Goal: Task Accomplishment & Management: Complete application form

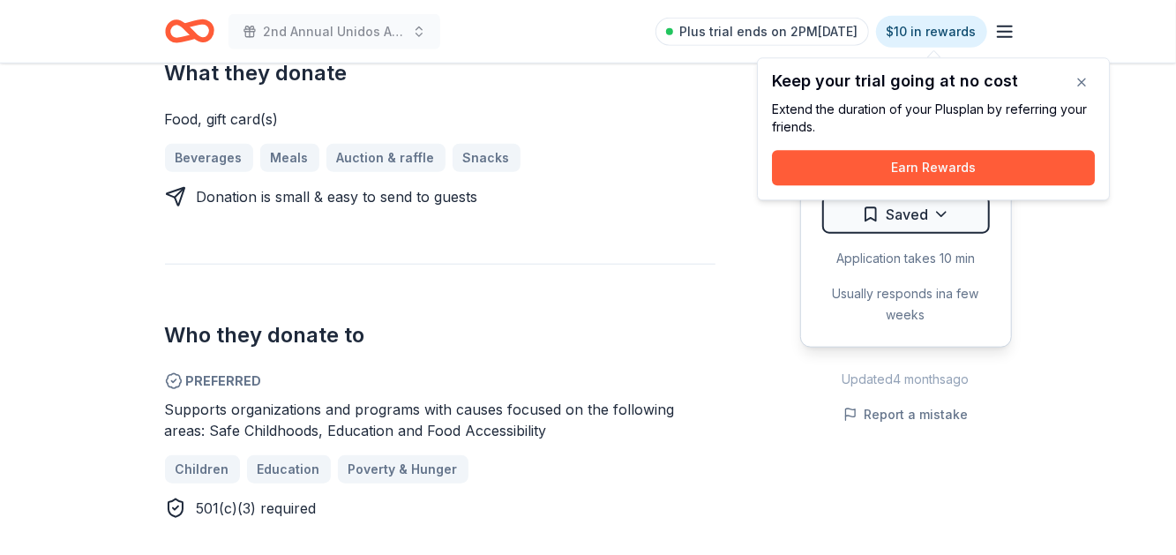
scroll to position [795, 0]
click at [1080, 86] on button "button" at bounding box center [1081, 81] width 35 height 35
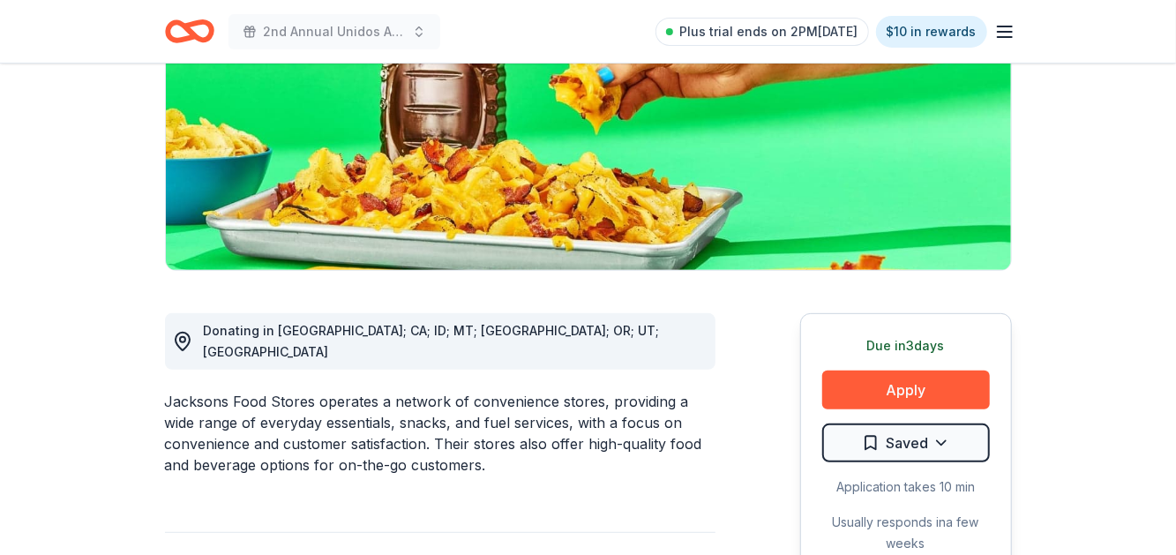
scroll to position [266, 0]
click at [446, 408] on div "Jacksons Food Stores operates a network of convenience stores, providing a wide…" at bounding box center [440, 433] width 551 height 85
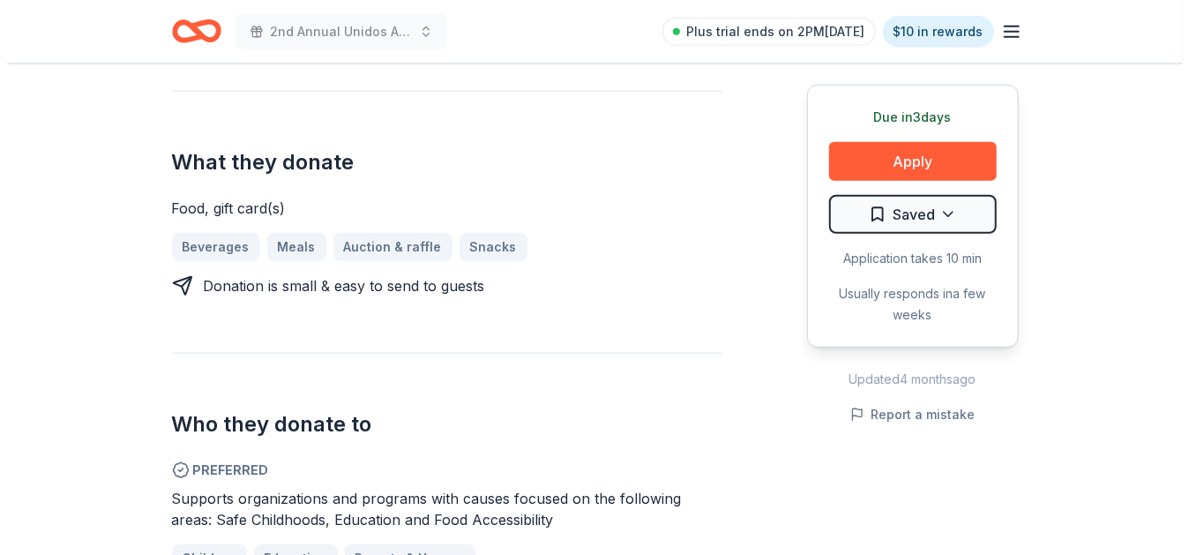
scroll to position [706, 0]
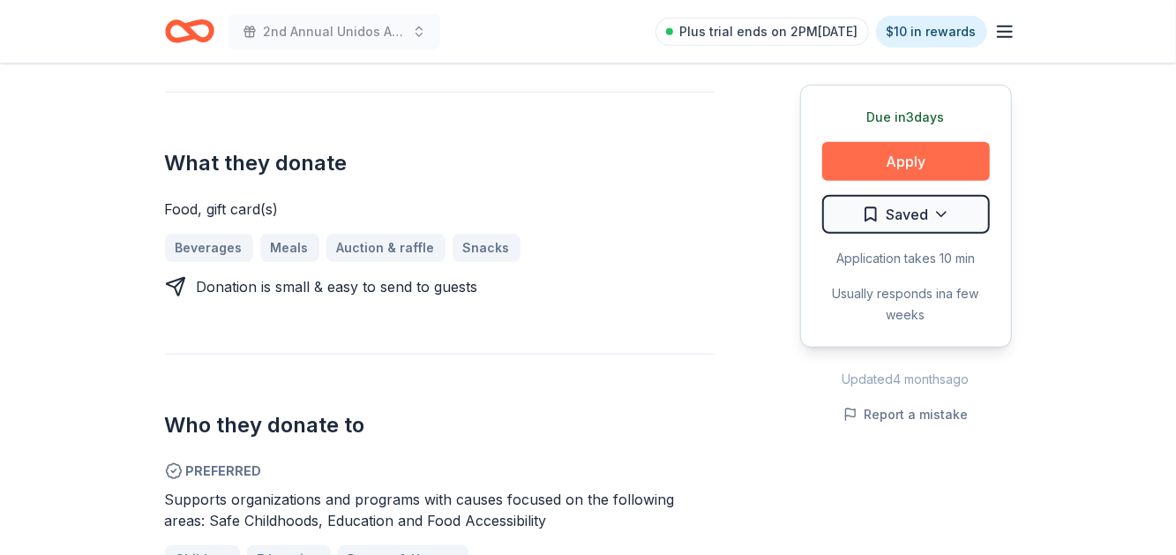
click at [921, 172] on button "Apply" at bounding box center [906, 161] width 168 height 39
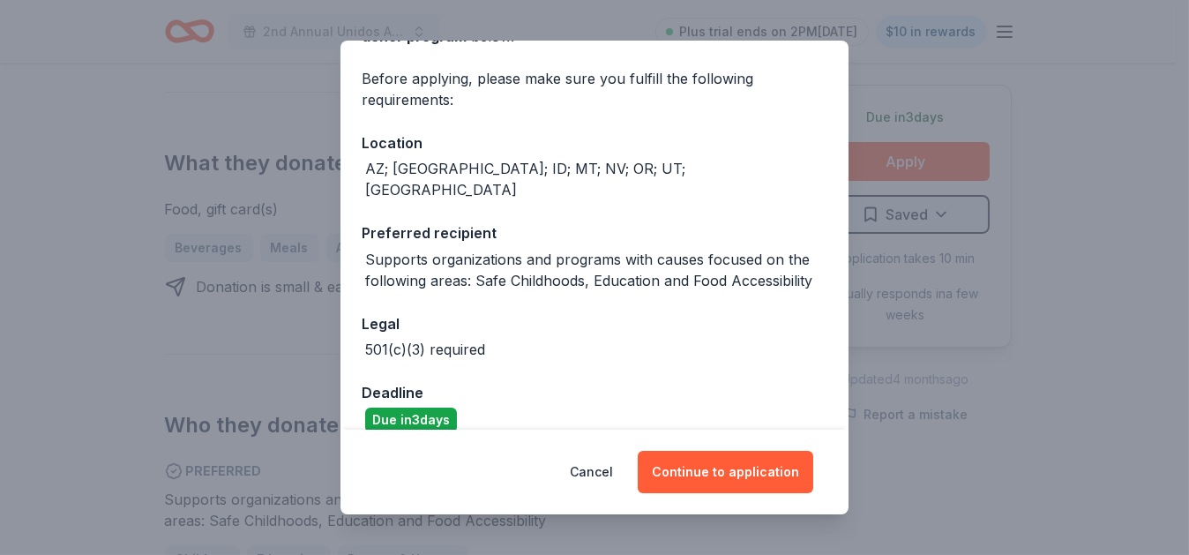
scroll to position [124, 0]
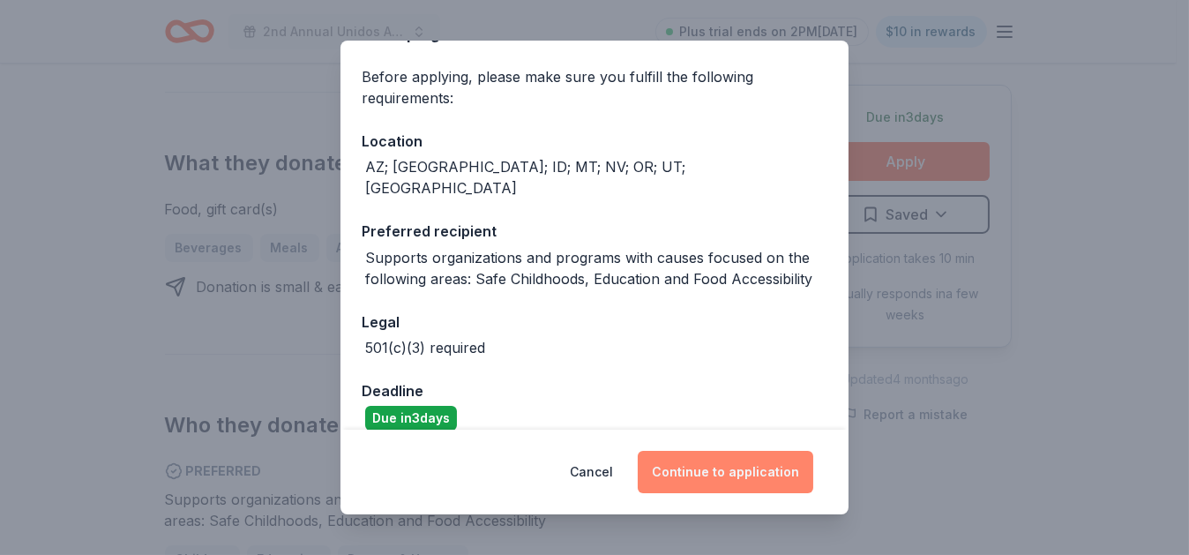
click at [755, 477] on button "Continue to application" at bounding box center [726, 472] width 176 height 42
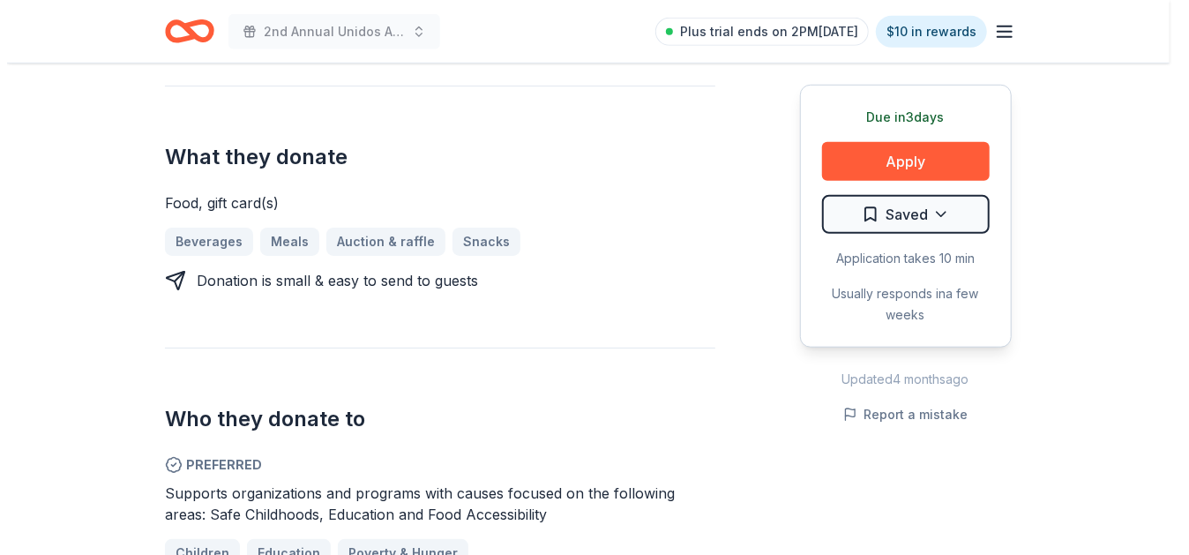
scroll to position [713, 0]
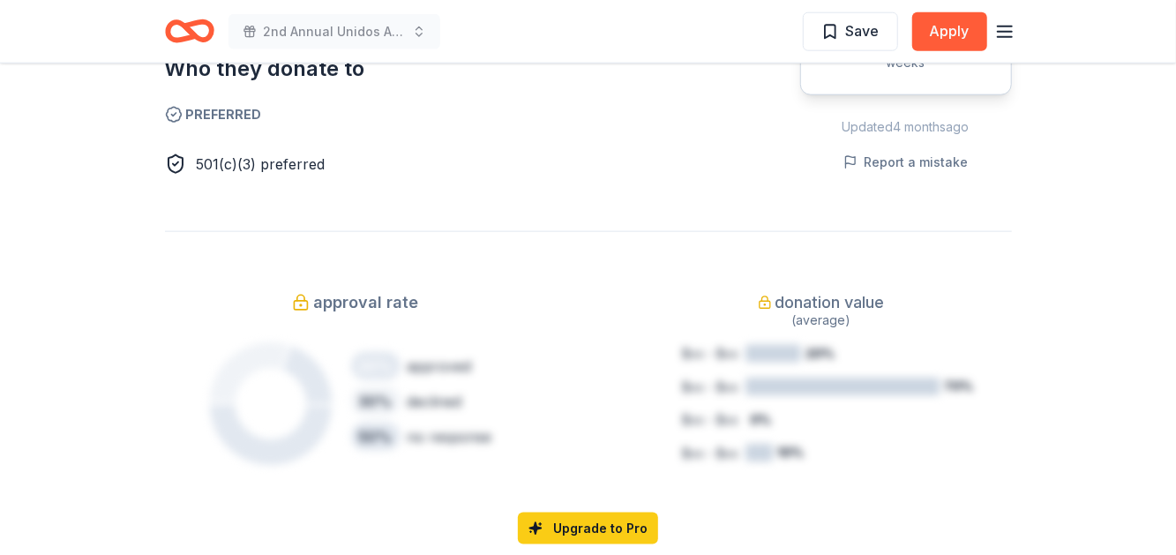
scroll to position [1053, 0]
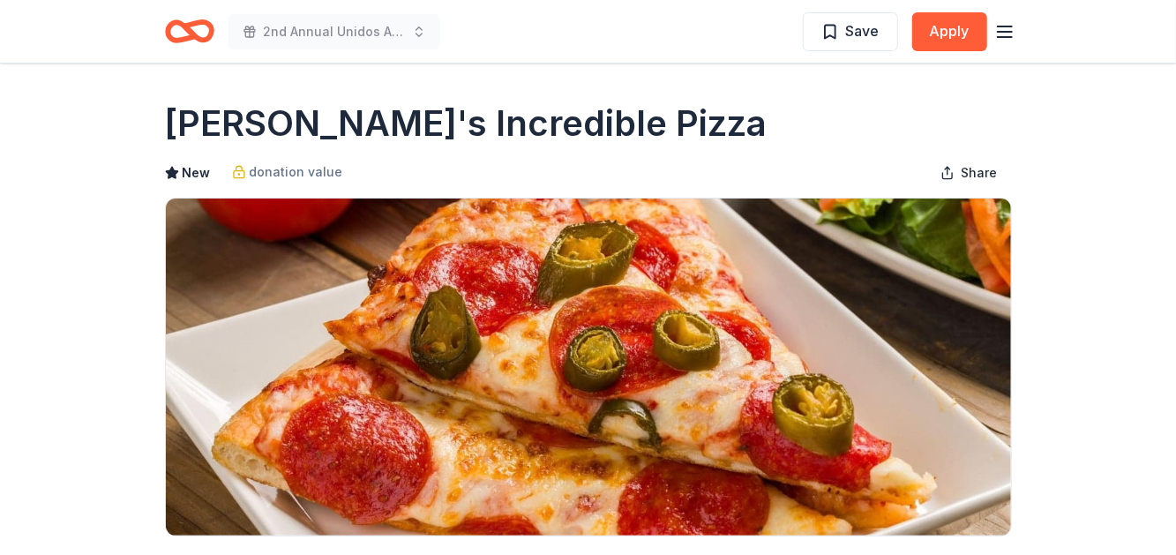
drag, startPoint x: 571, startPoint y: 128, endPoint x: 178, endPoint y: 121, distance: 392.7
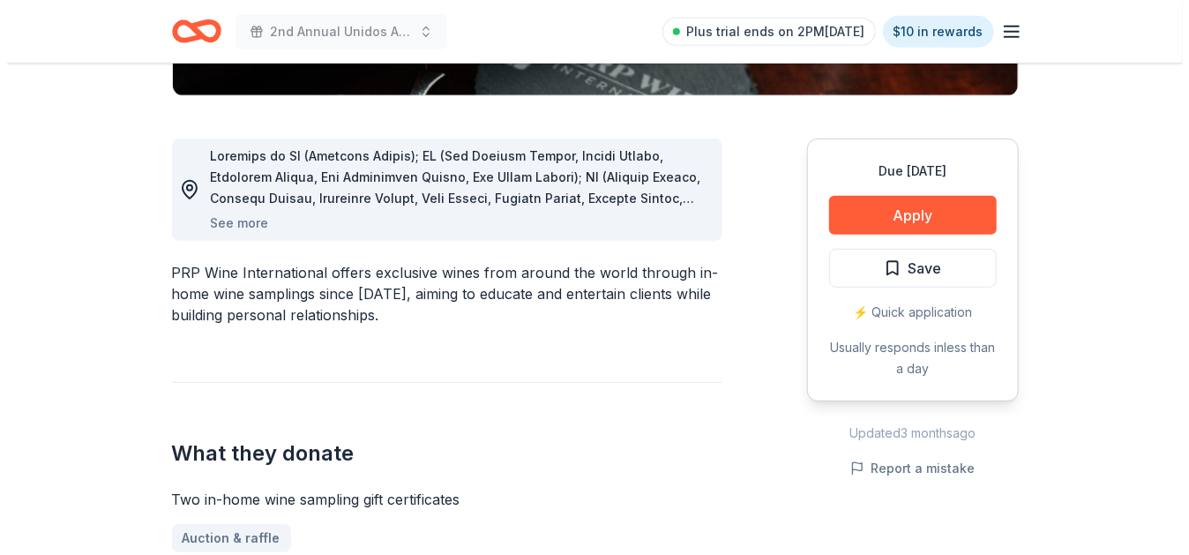
scroll to position [439, 0]
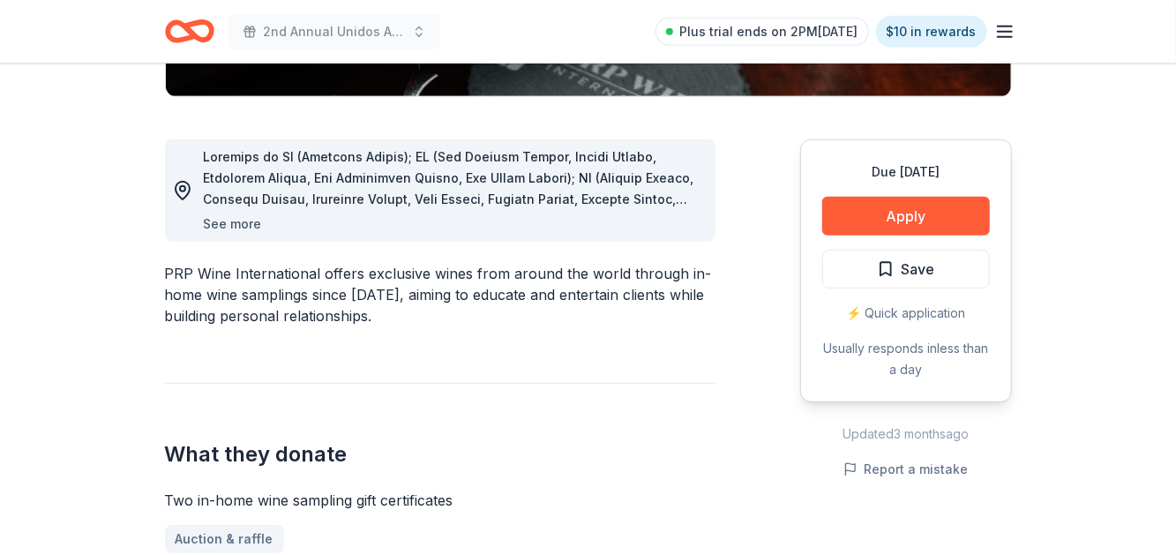
click at [236, 220] on button "See more" at bounding box center [233, 224] width 58 height 21
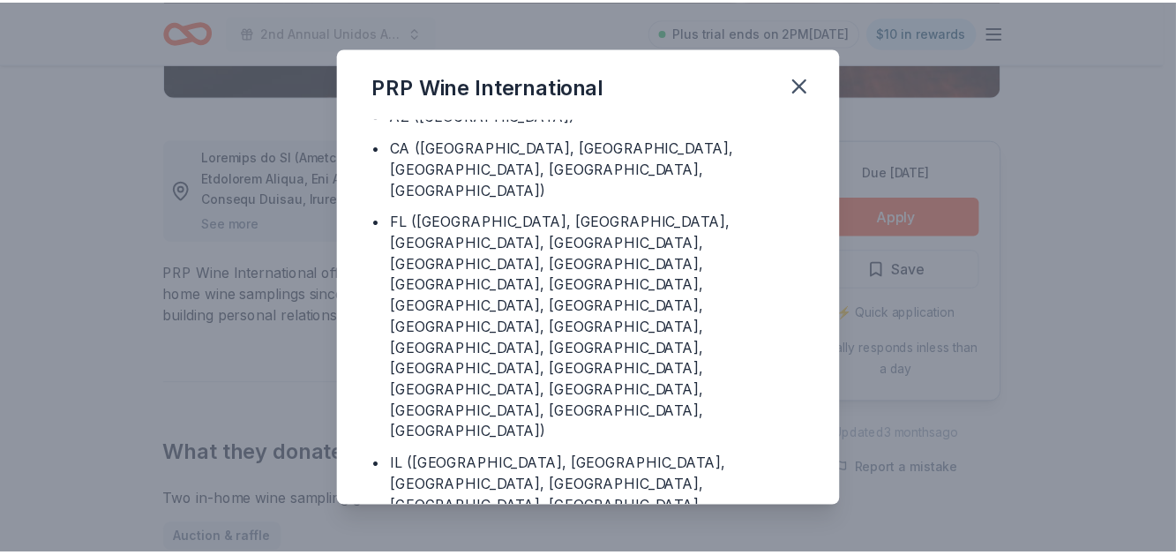
scroll to position [0, 0]
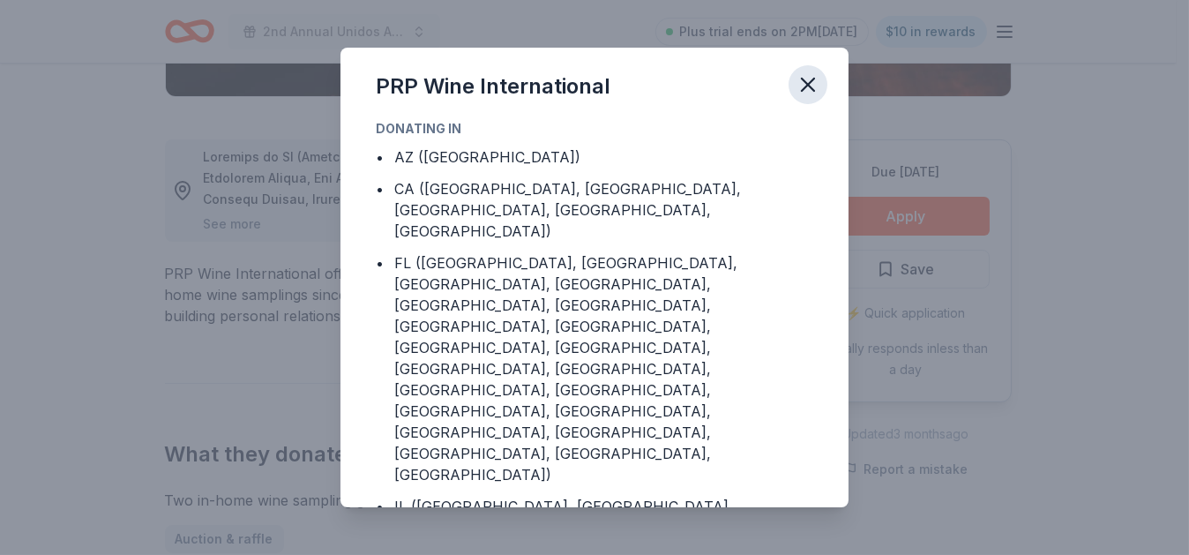
click at [810, 88] on icon "button" at bounding box center [808, 85] width 12 height 12
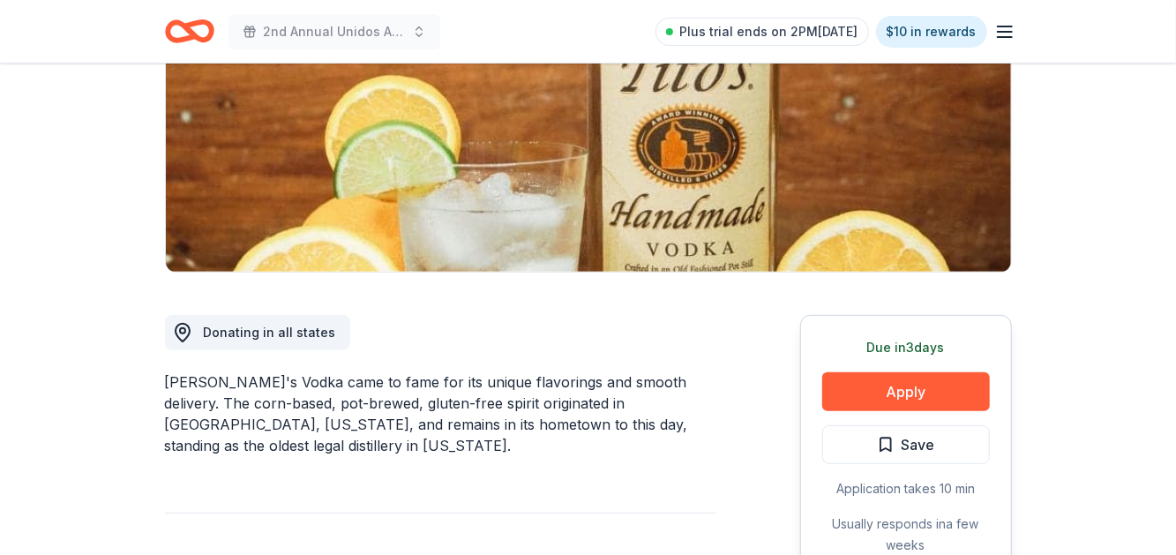
scroll to position [265, 0]
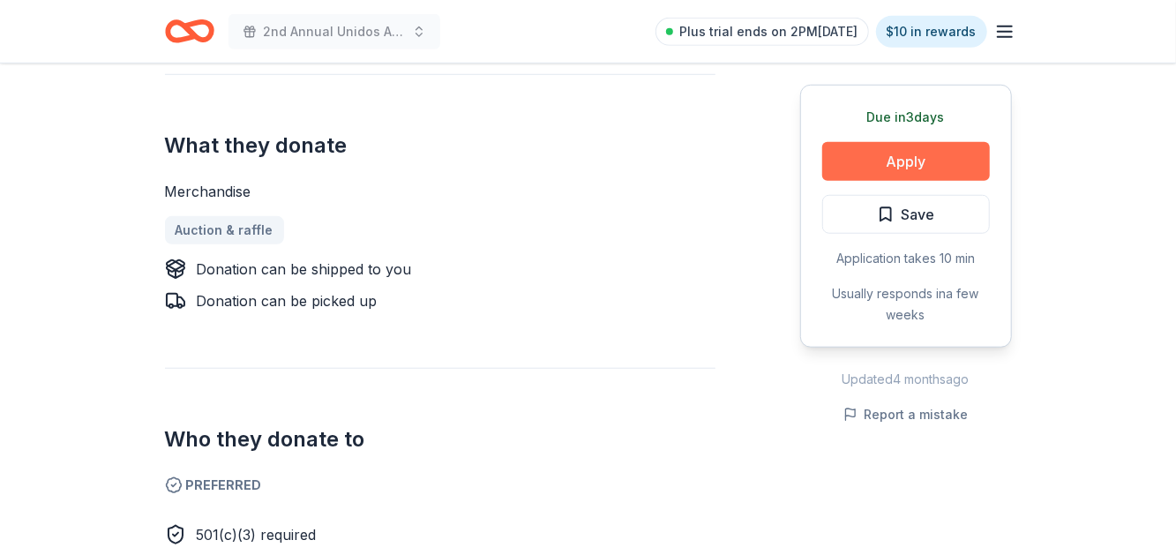
click at [907, 162] on button "Apply" at bounding box center [906, 161] width 168 height 39
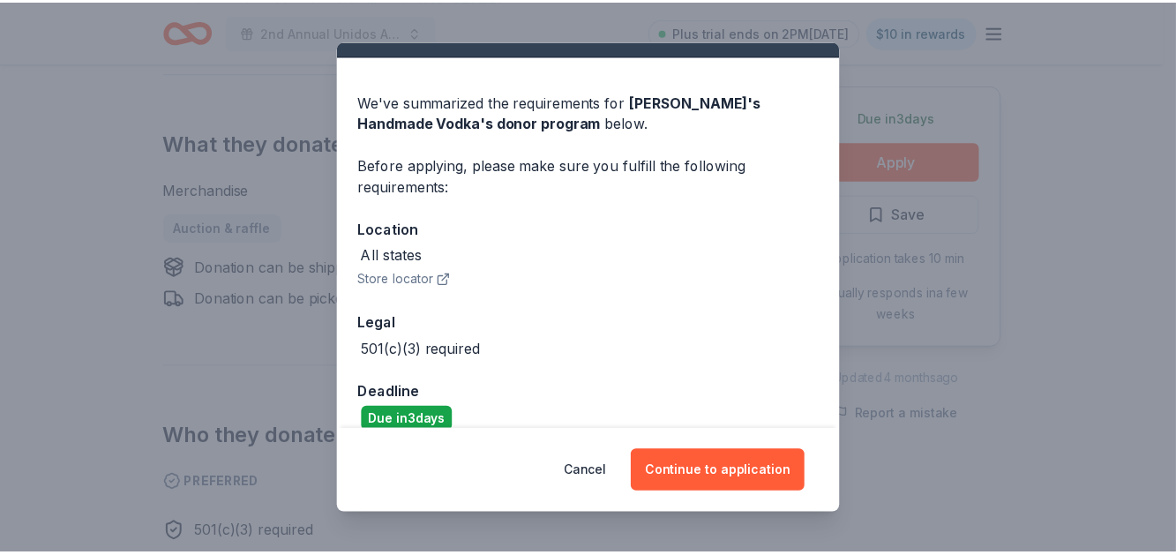
scroll to position [57, 0]
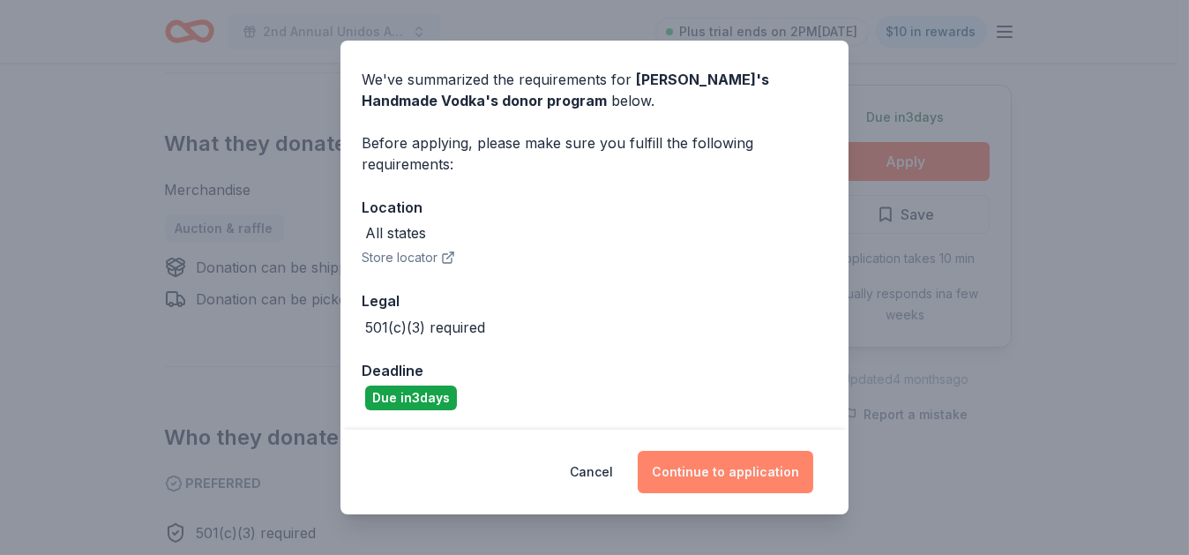
click at [735, 479] on button "Continue to application" at bounding box center [726, 472] width 176 height 42
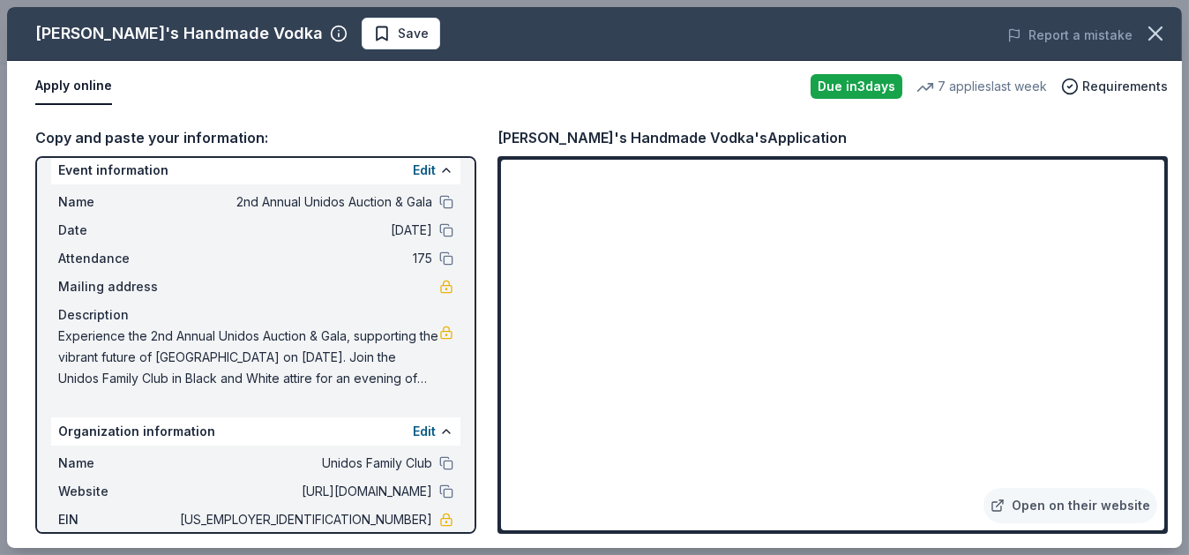
scroll to position [19, 0]
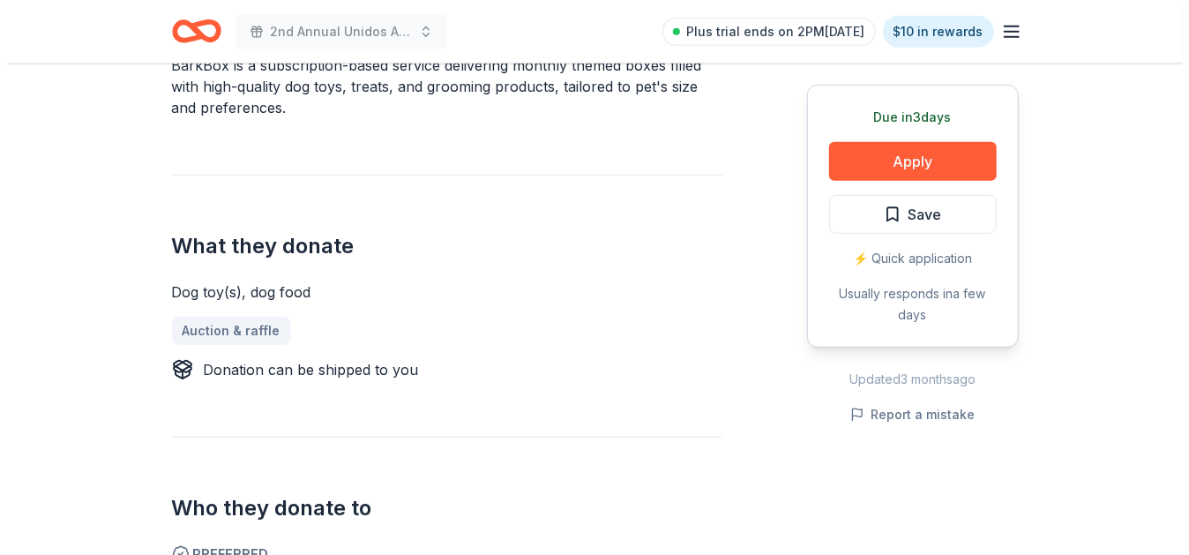
scroll to position [581, 0]
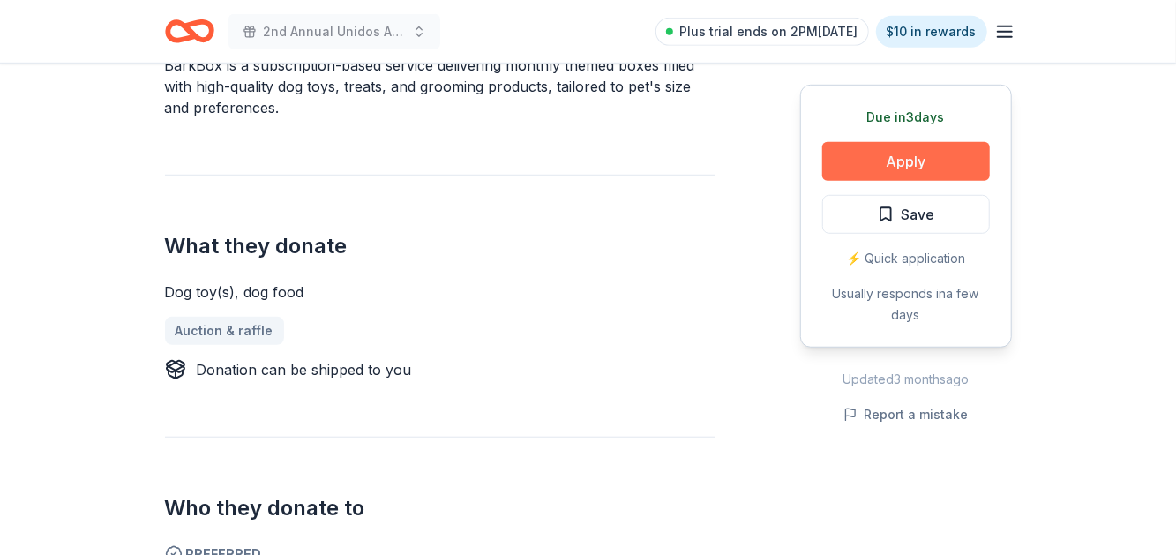
click at [918, 155] on button "Apply" at bounding box center [906, 161] width 168 height 39
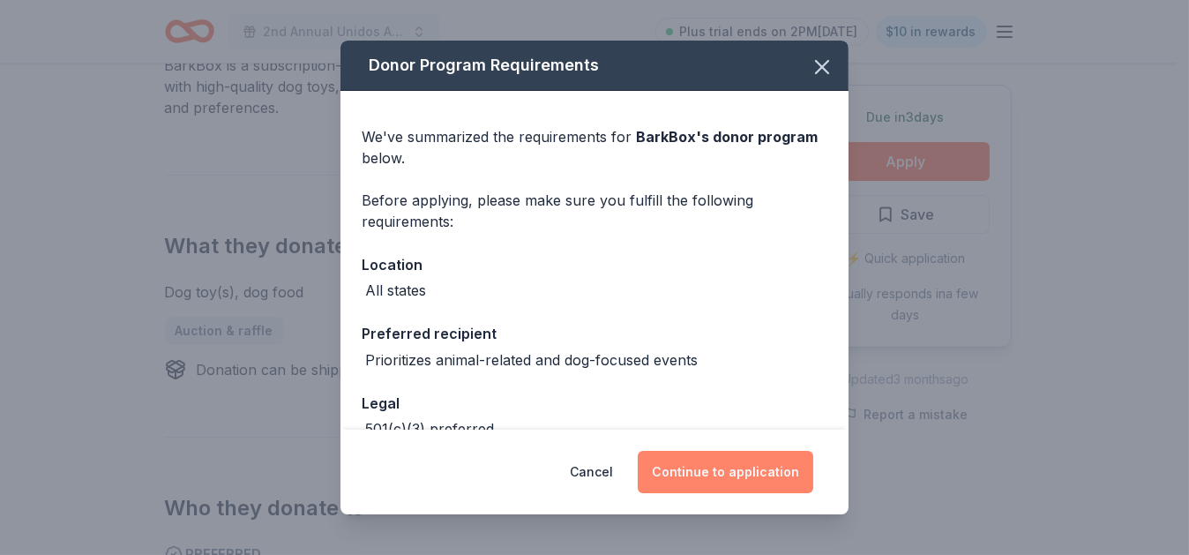
click at [710, 467] on button "Continue to application" at bounding box center [726, 472] width 176 height 42
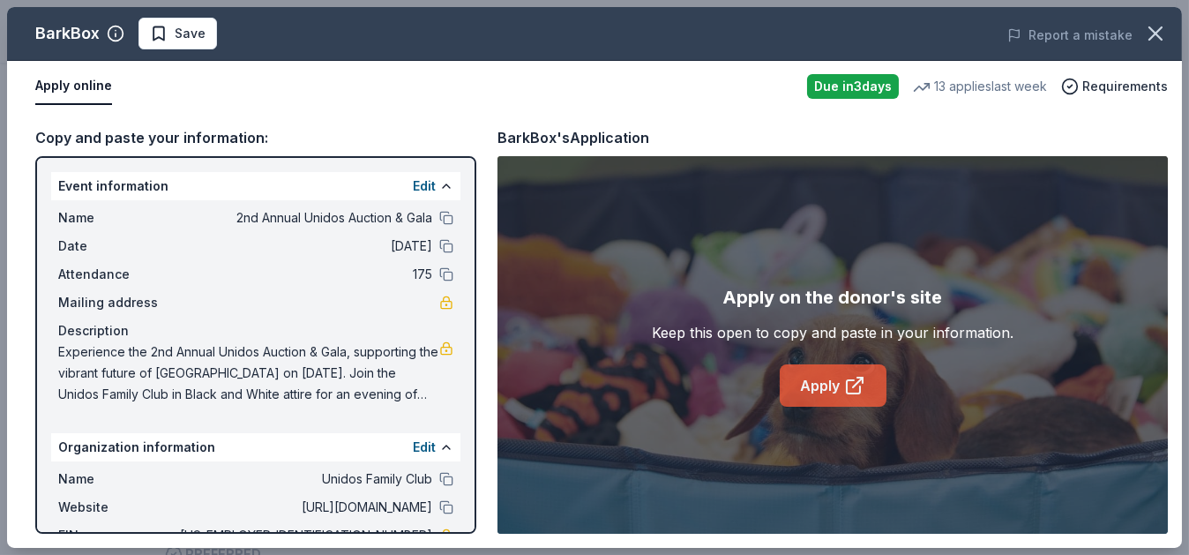
click at [819, 378] on link "Apply" at bounding box center [833, 385] width 107 height 42
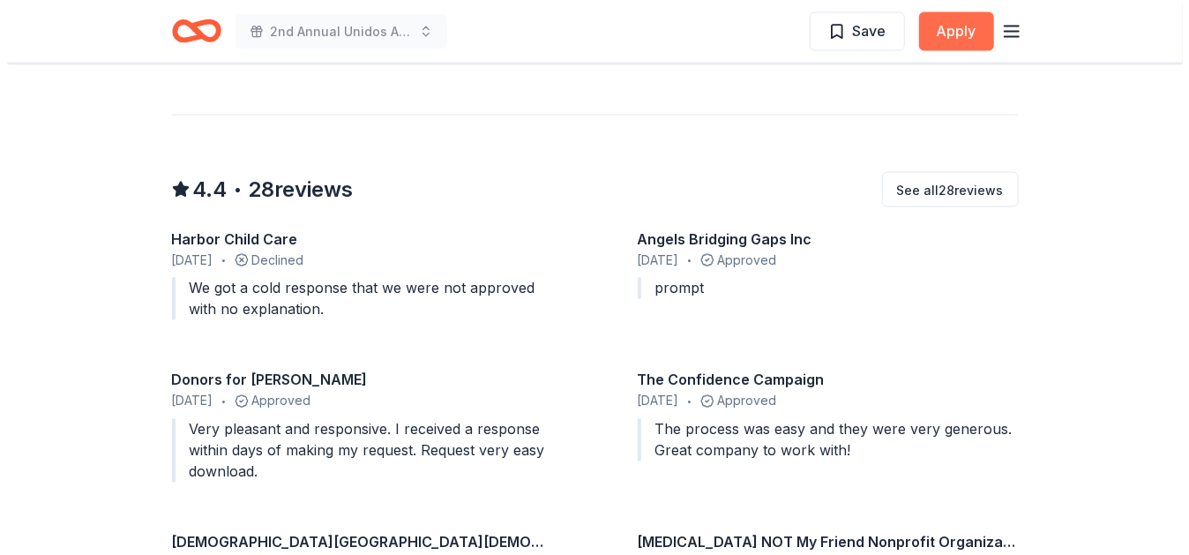
scroll to position [1500, 0]
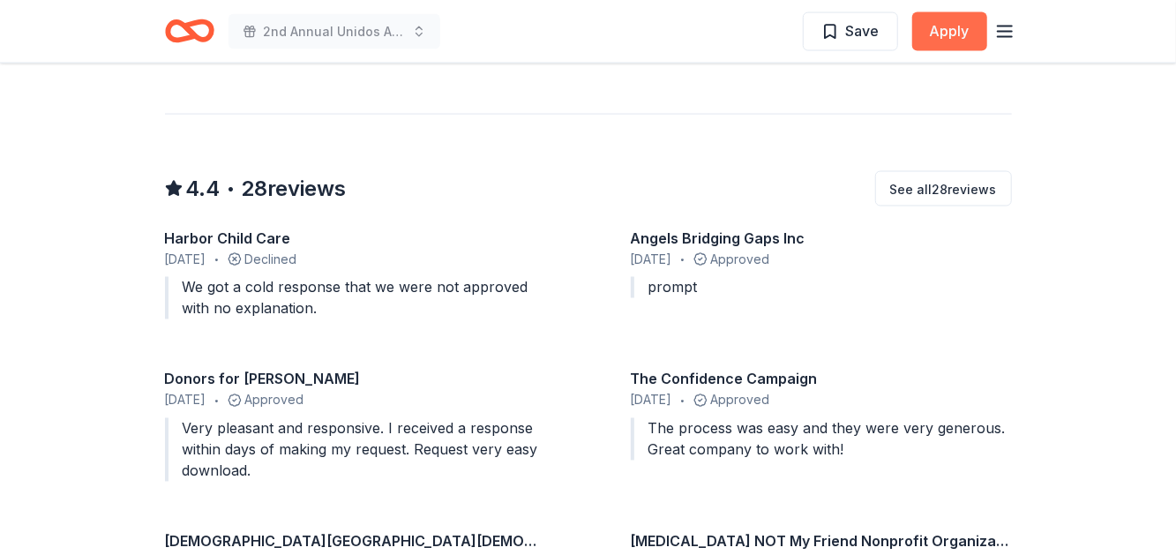
click at [942, 31] on button "Apply" at bounding box center [949, 31] width 75 height 39
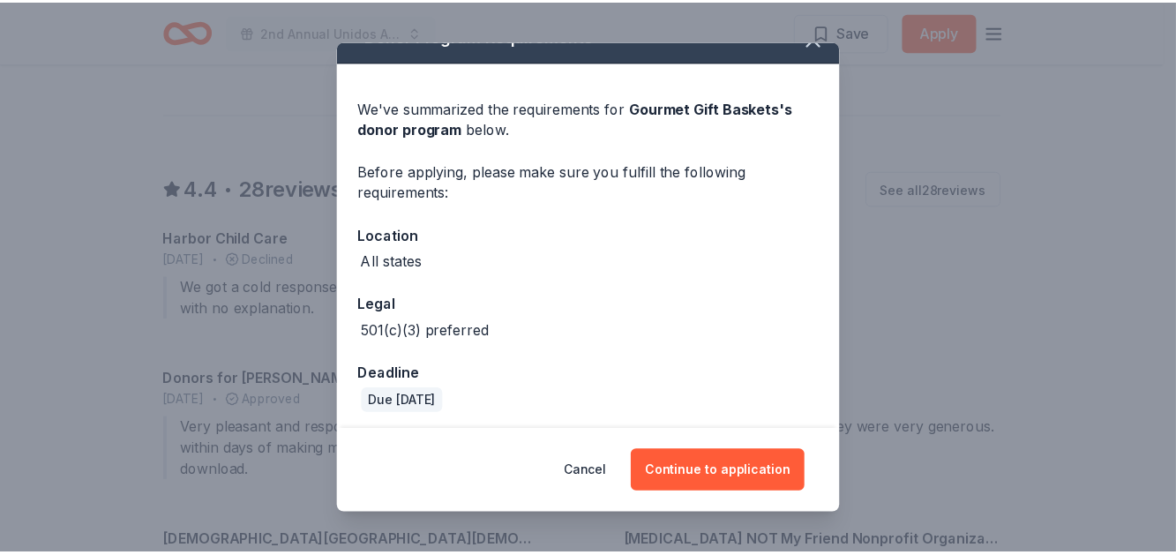
scroll to position [33, 0]
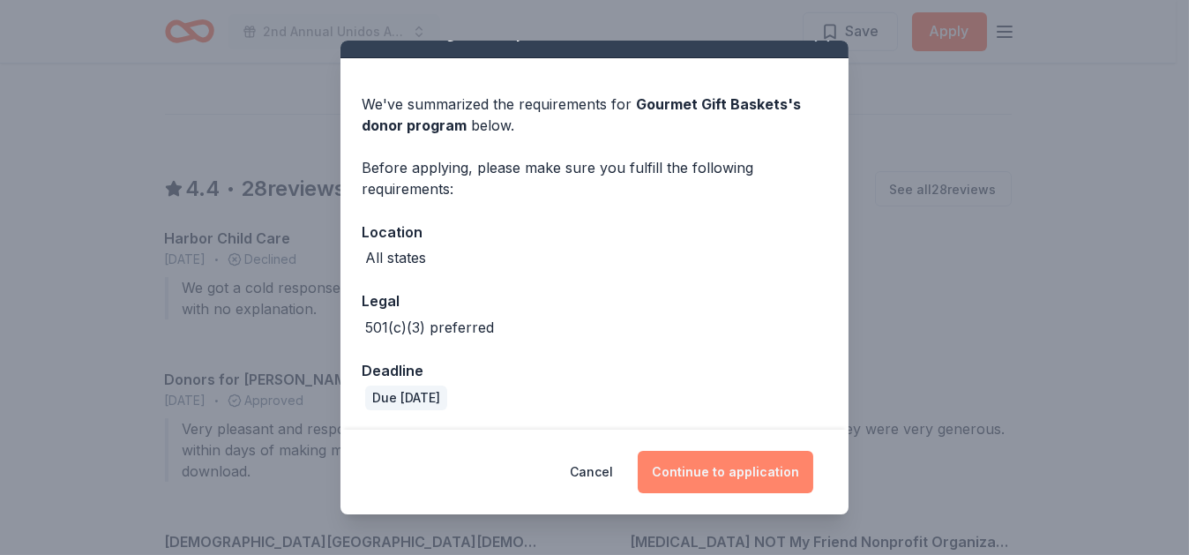
click at [706, 473] on button "Continue to application" at bounding box center [726, 472] width 176 height 42
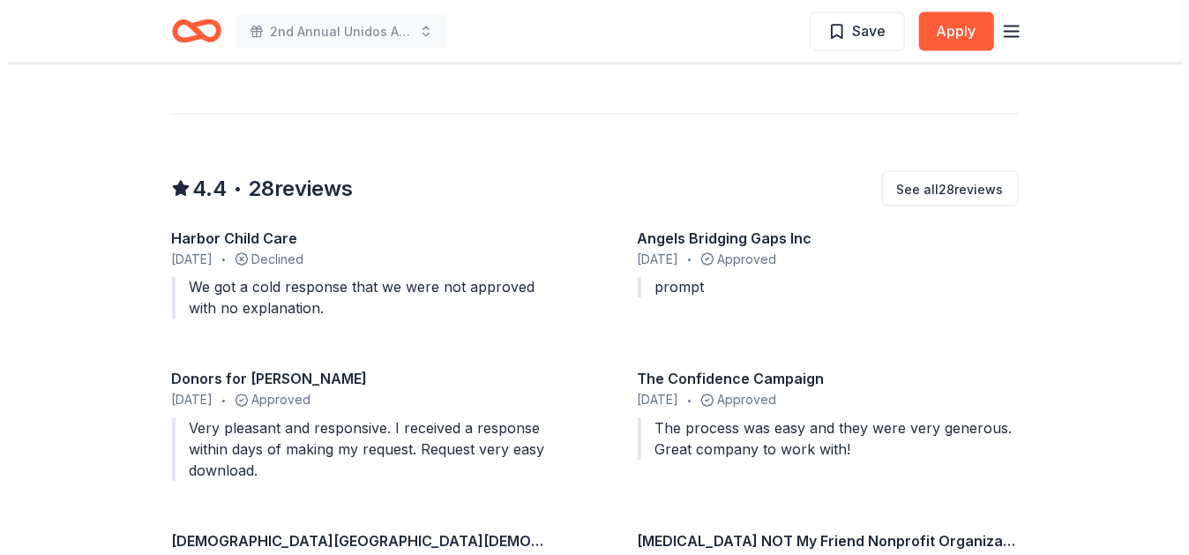
scroll to position [1501, 0]
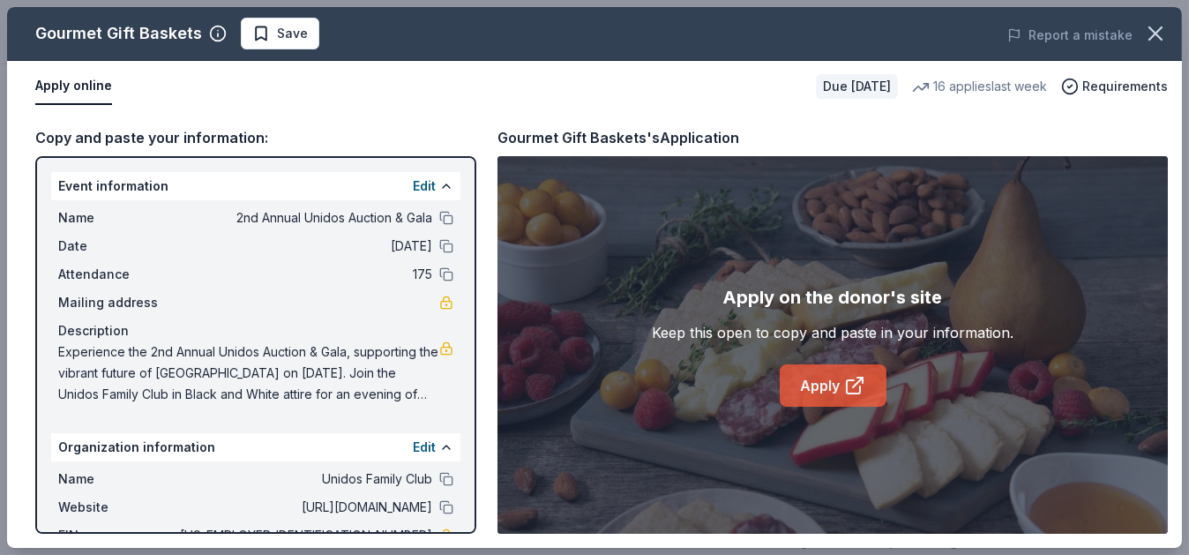
click at [823, 388] on link "Apply" at bounding box center [833, 385] width 107 height 42
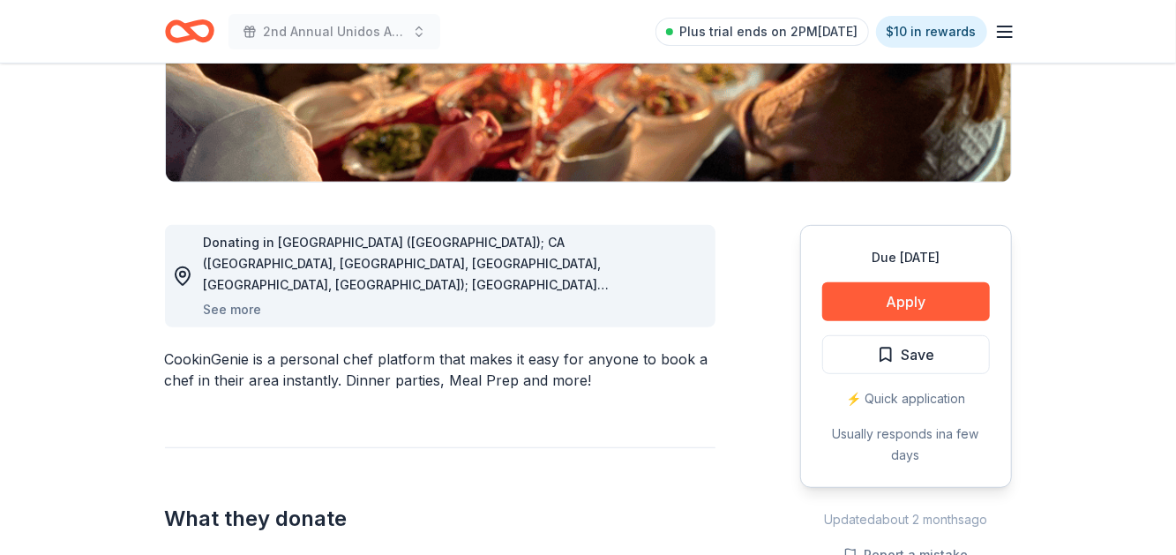
scroll to position [353, 0]
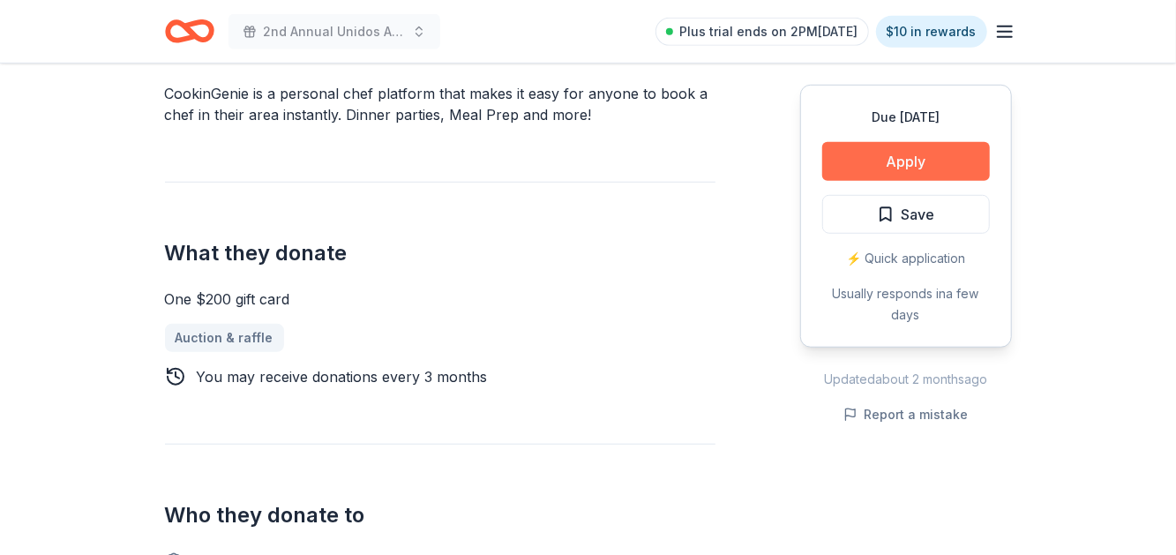
click at [915, 151] on button "Apply" at bounding box center [906, 161] width 168 height 39
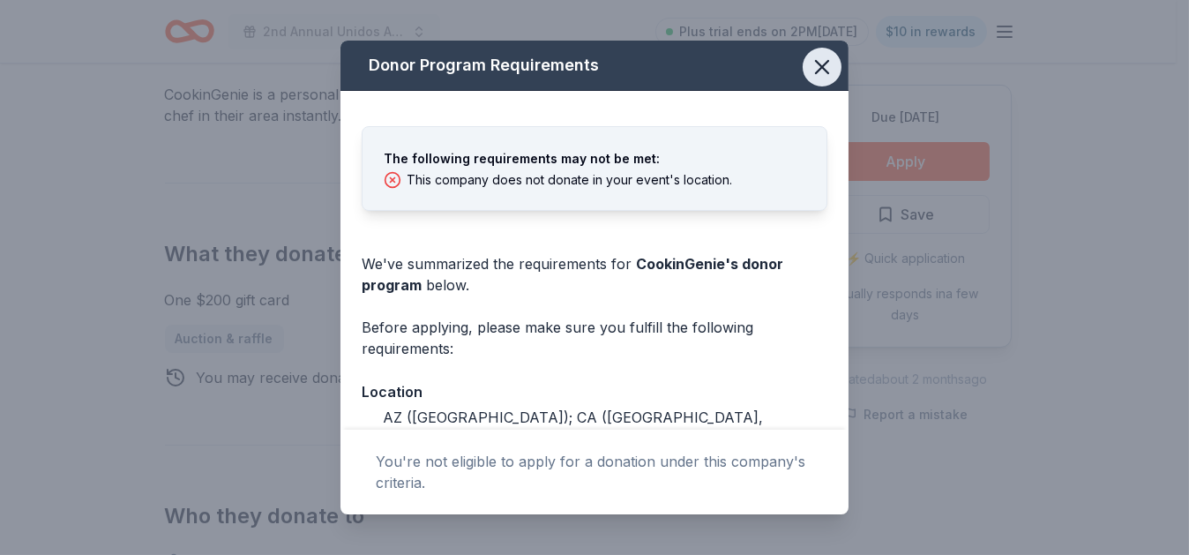
click at [812, 71] on icon "button" at bounding box center [822, 67] width 25 height 25
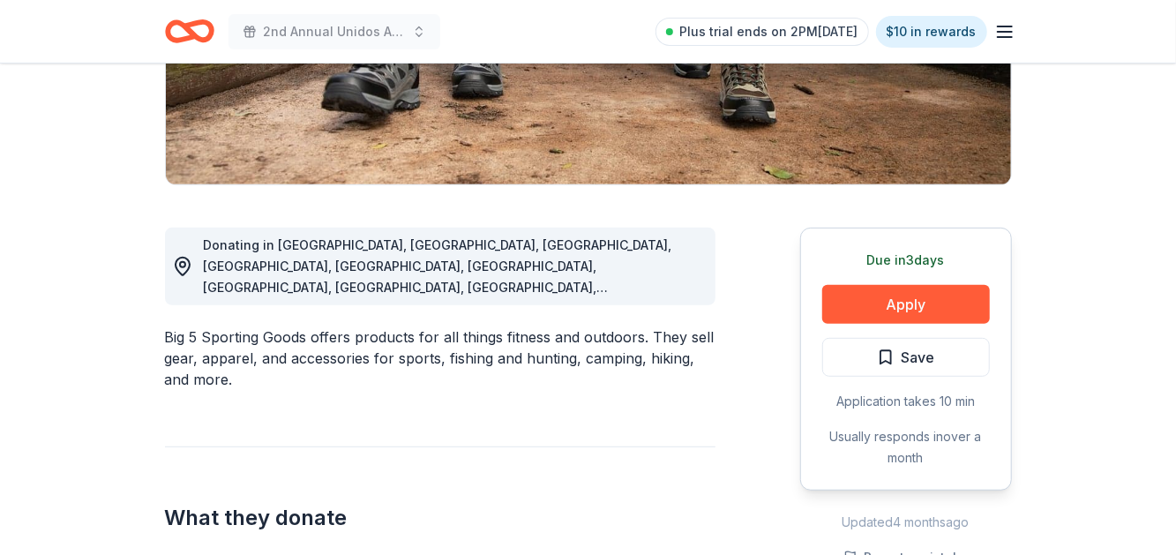
scroll to position [352, 0]
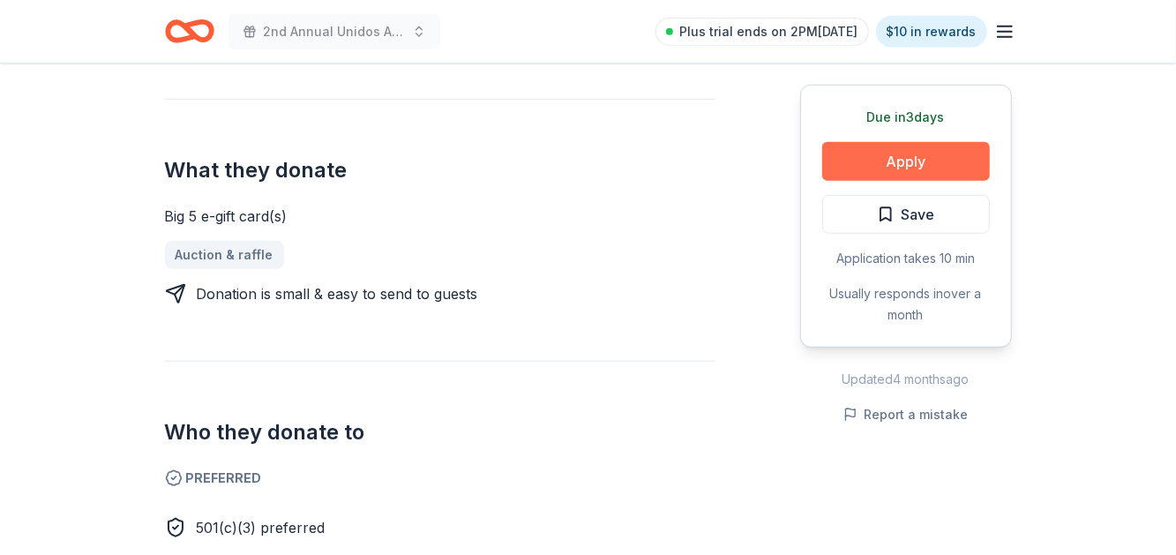
click at [901, 151] on button "Apply" at bounding box center [906, 161] width 168 height 39
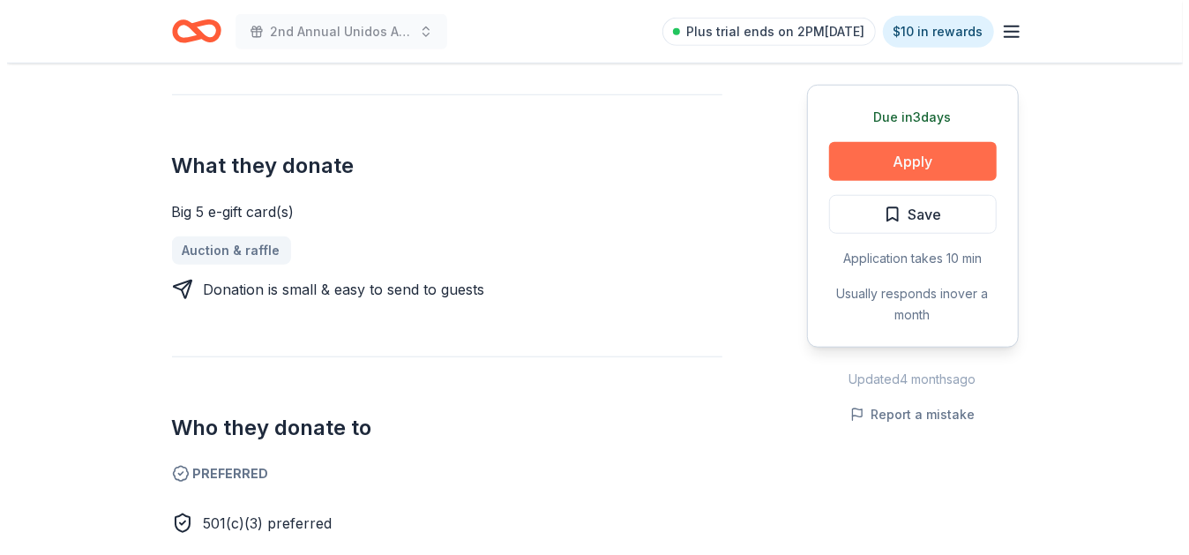
scroll to position [704, 0]
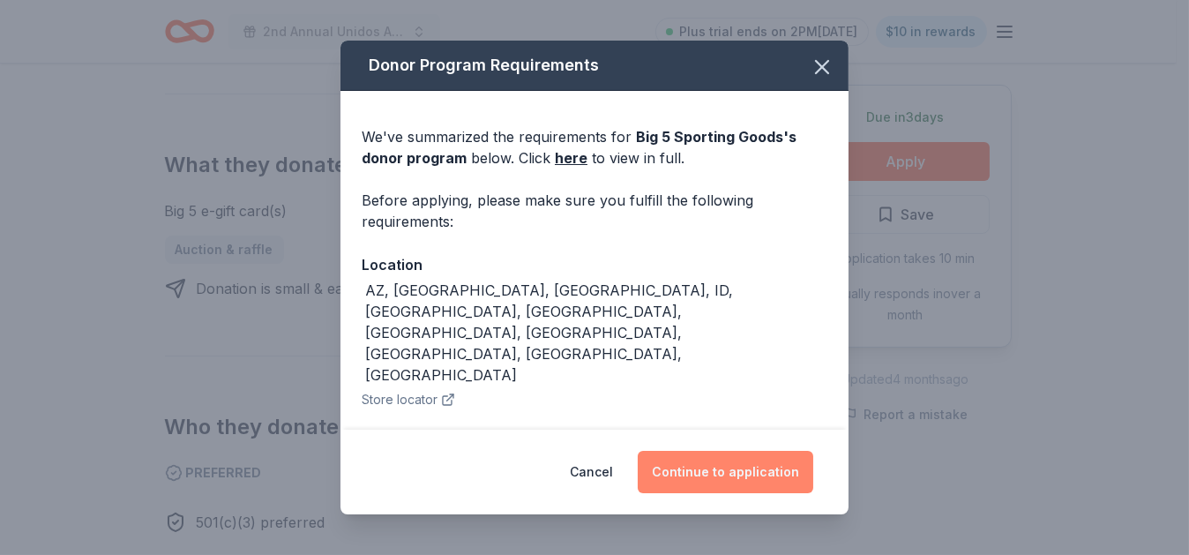
click at [743, 465] on button "Continue to application" at bounding box center [726, 472] width 176 height 42
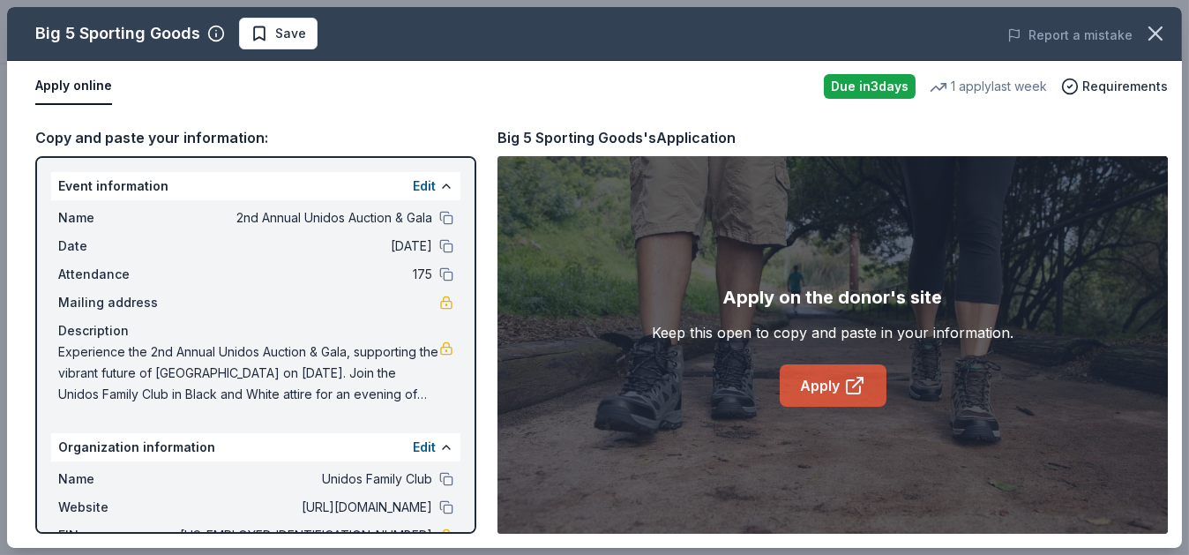
click at [813, 394] on link "Apply" at bounding box center [833, 385] width 107 height 42
